Goal: Find specific page/section

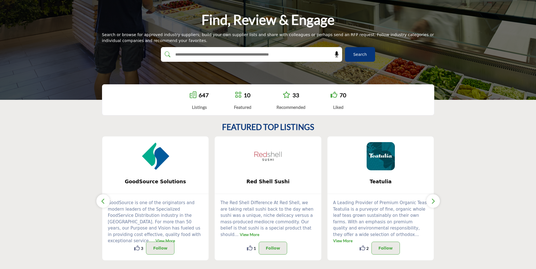
scroll to position [56, 0]
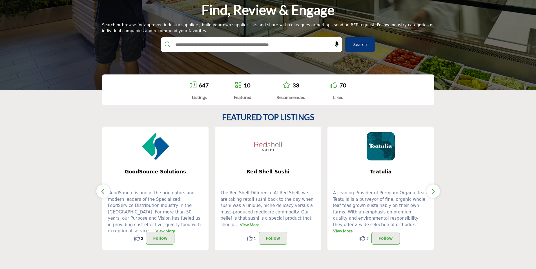
click at [217, 45] on input "text" at bounding box center [239, 44] width 134 height 8
click at [357, 44] on span "Search" at bounding box center [360, 45] width 14 height 6
